Goal: Use online tool/utility: Utilize a website feature to perform a specific function

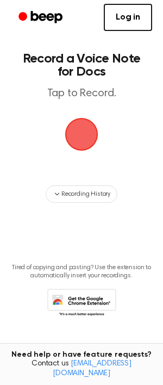
click at [24, 79] on header "Record a Voice Note for Docs Tap to Record." at bounding box center [82, 76] width 124 height 48
click at [77, 132] on span "button" at bounding box center [81, 134] width 42 height 42
click at [89, 134] on span "button" at bounding box center [81, 134] width 30 height 30
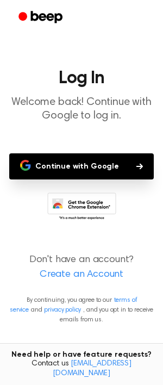
click at [61, 171] on button "Continue with Google" at bounding box center [81, 166] width 145 height 26
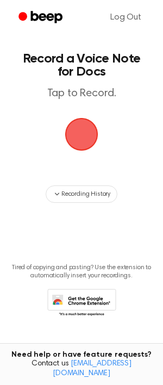
click at [77, 128] on span "button" at bounding box center [81, 134] width 30 height 30
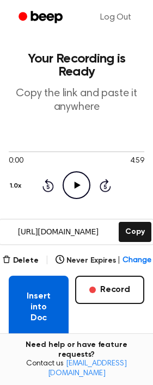
click at [45, 295] on button "Insert into Doc" at bounding box center [39, 307] width 60 height 63
